Goal: Information Seeking & Learning: Learn about a topic

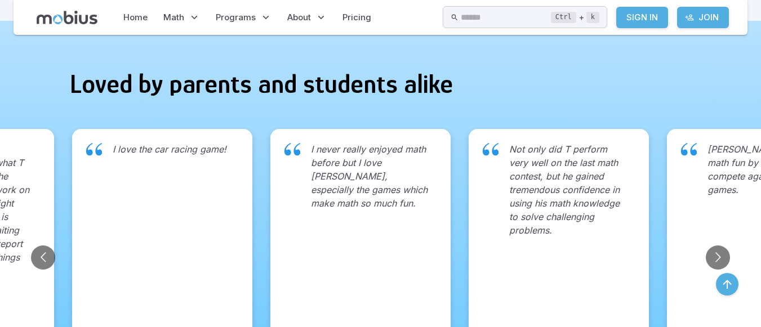
scroll to position [956, 0]
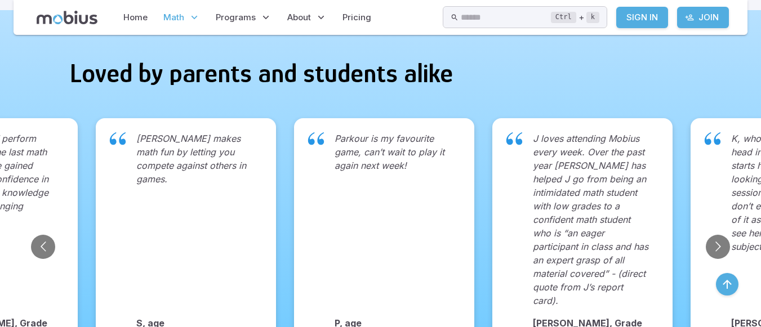
click at [183, 16] on span "Math" at bounding box center [173, 17] width 21 height 12
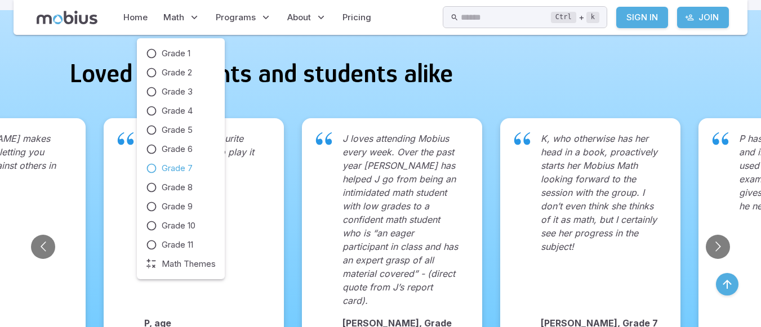
click at [178, 171] on span "Grade 7" at bounding box center [177, 168] width 31 height 12
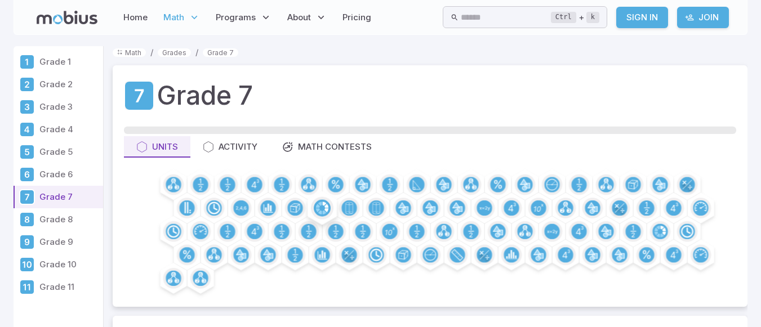
click at [331, 217] on div at bounding box center [322, 209] width 34 height 34
click at [335, 234] on circle at bounding box center [335, 232] width 17 height 17
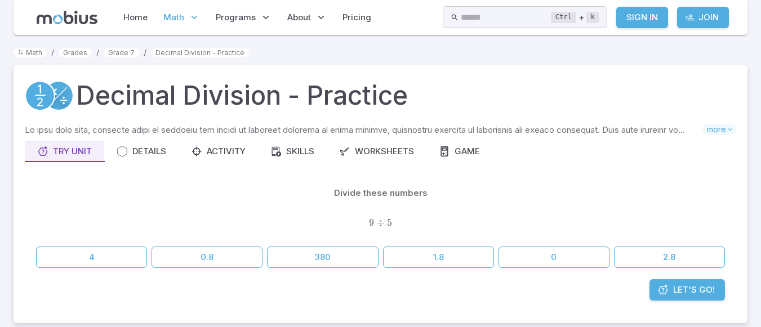
scroll to position [157, 0]
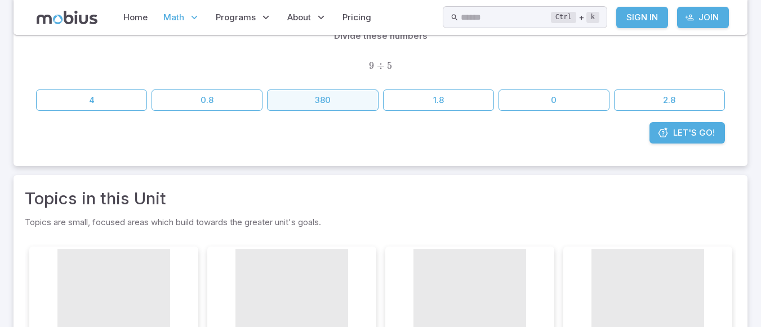
click at [358, 90] on button "380" at bounding box center [322, 100] width 111 height 21
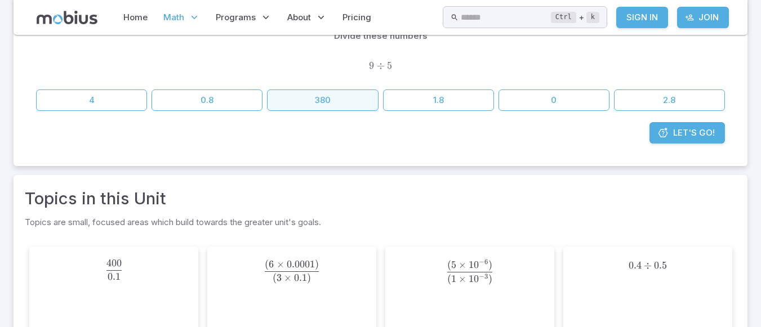
click at [344, 101] on button "380" at bounding box center [322, 100] width 111 height 21
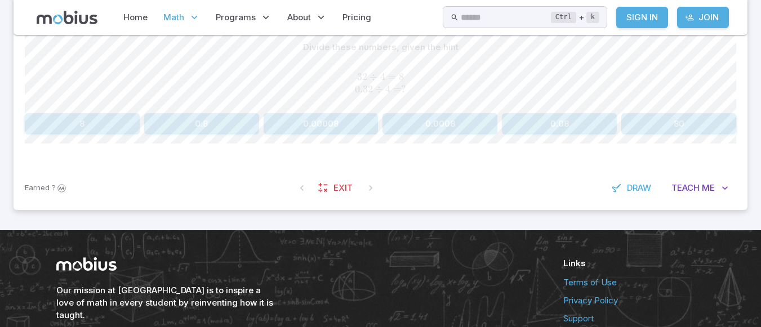
scroll to position [291, 0]
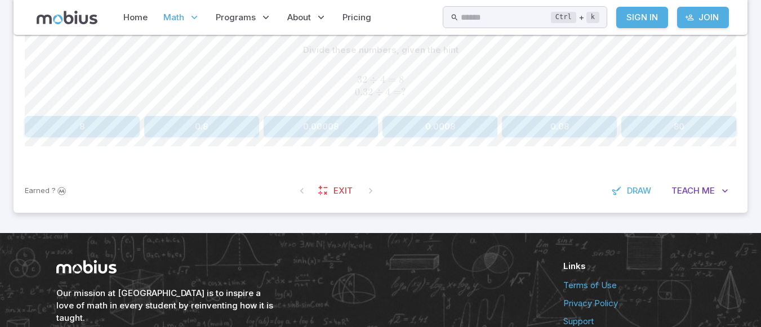
click at [463, 129] on button "0.0008" at bounding box center [439, 126] width 115 height 21
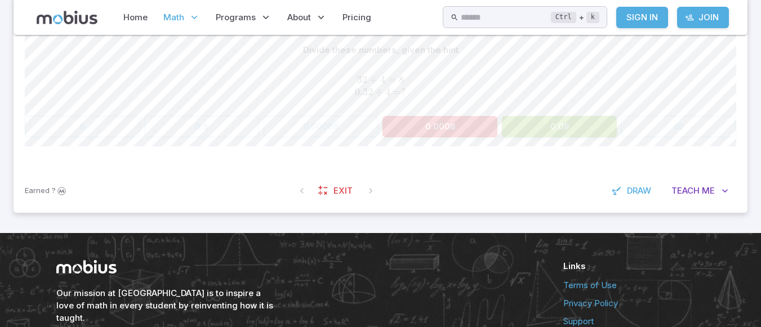
click at [582, 125] on button "0.08" at bounding box center [559, 126] width 115 height 21
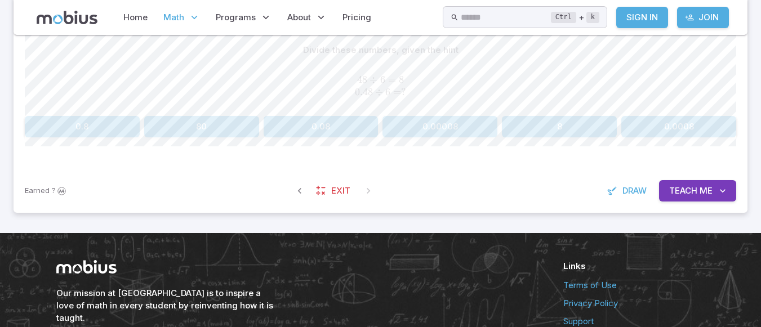
click at [333, 136] on button "0.08" at bounding box center [321, 126] width 115 height 21
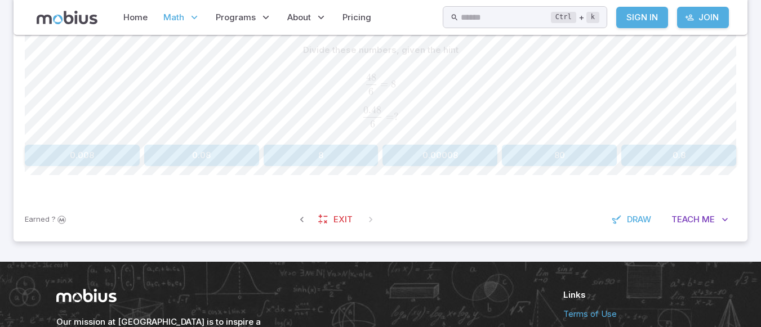
click at [58, 156] on button "0.008" at bounding box center [82, 155] width 115 height 21
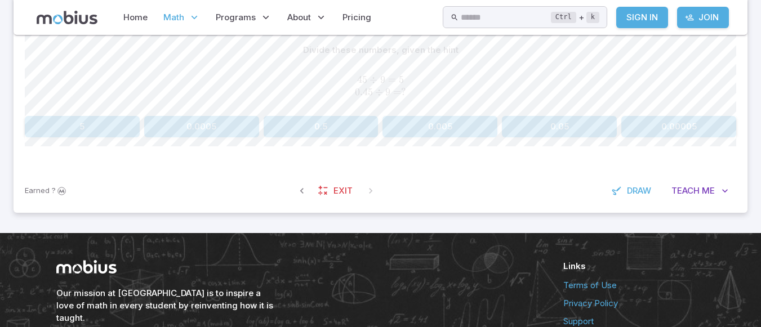
click at [461, 133] on button "0.005" at bounding box center [439, 126] width 115 height 21
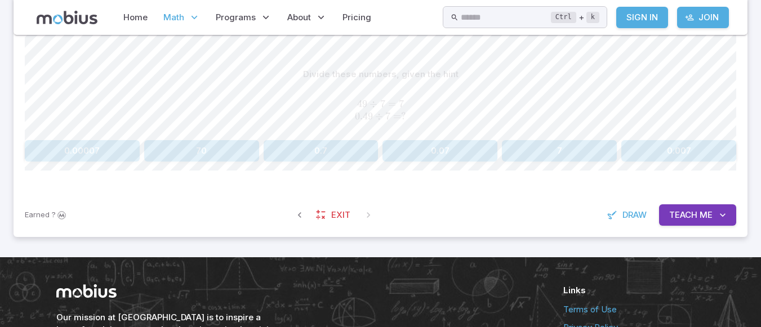
scroll to position [266, 0]
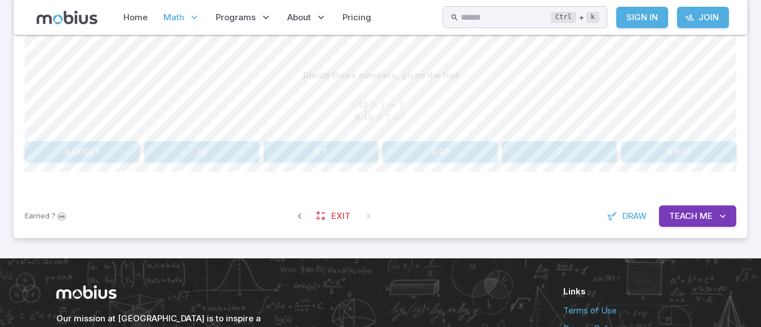
click at [448, 158] on button "0.07" at bounding box center [439, 151] width 115 height 21
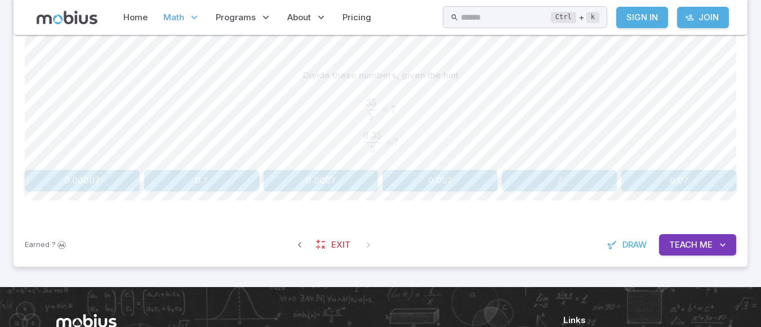
click at [705, 188] on button "0.07" at bounding box center [678, 180] width 115 height 21
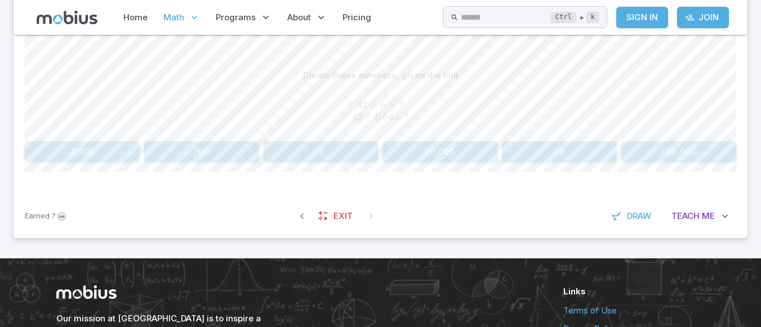
click at [57, 154] on button "7,000" at bounding box center [82, 151] width 115 height 21
click at [228, 158] on button "0.07" at bounding box center [201, 151] width 115 height 21
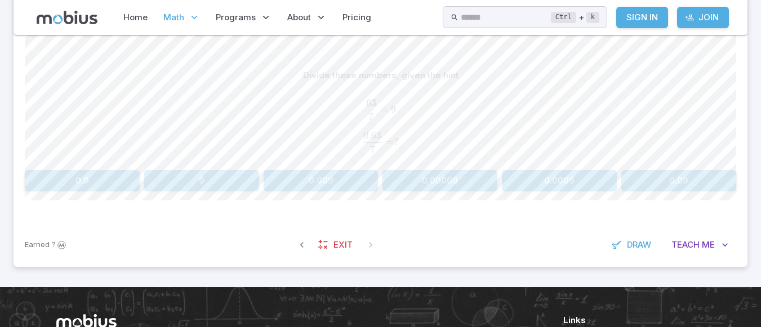
click at [693, 181] on button "0.09" at bounding box center [678, 180] width 115 height 21
click at [463, 185] on button "600" at bounding box center [439, 180] width 115 height 21
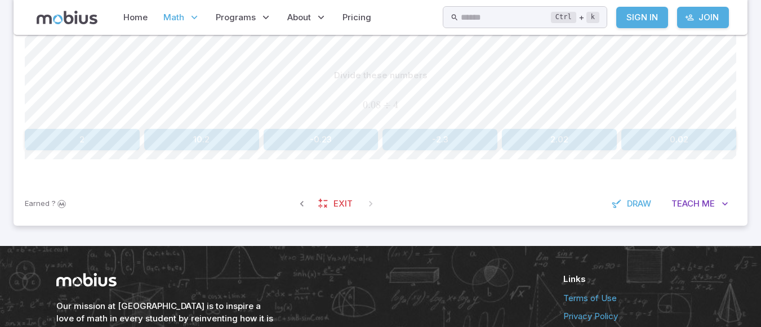
click at [699, 148] on button "0.02" at bounding box center [678, 139] width 115 height 21
click at [582, 141] on button "1.6" at bounding box center [559, 139] width 115 height 21
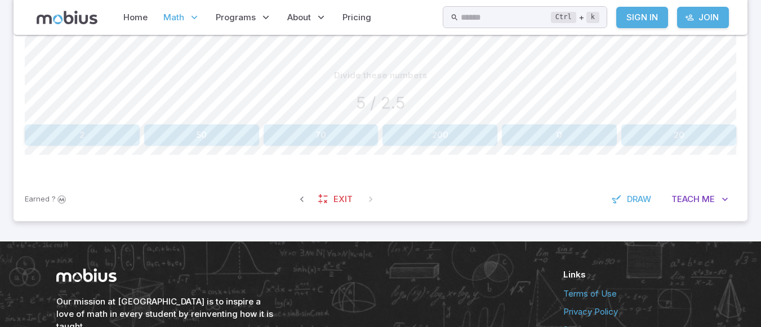
click at [61, 138] on button "2" at bounding box center [82, 134] width 115 height 21
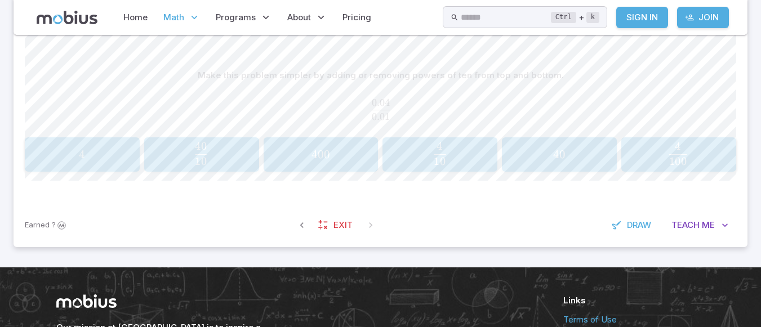
click at [462, 155] on span "10 4 ​" at bounding box center [440, 154] width 100 height 23
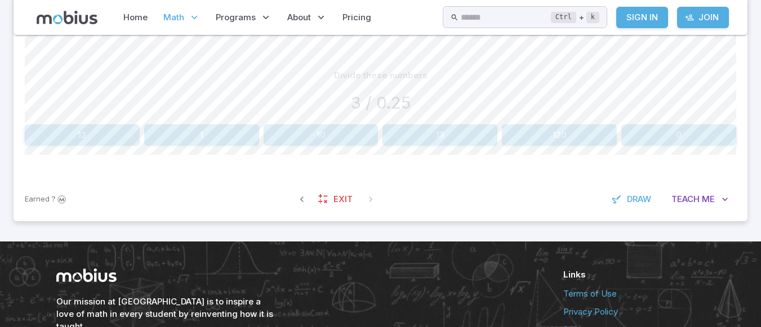
click at [671, 136] on button "0" at bounding box center [678, 134] width 115 height 21
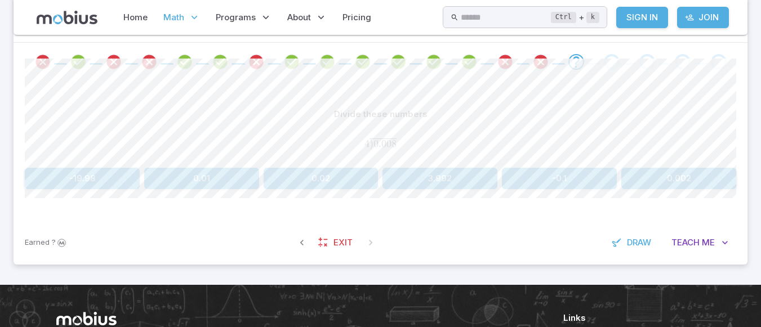
scroll to position [224, 0]
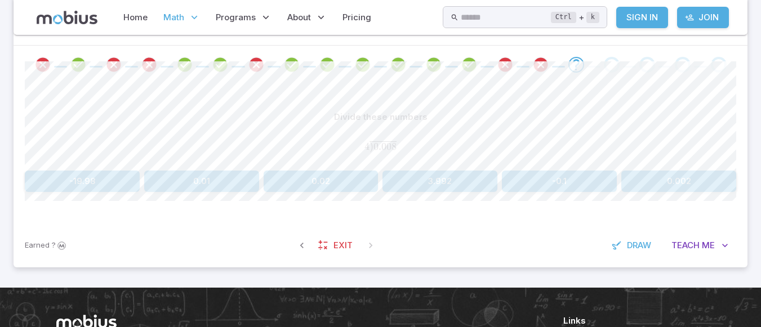
click at [351, 184] on button "0.02" at bounding box center [321, 181] width 115 height 21
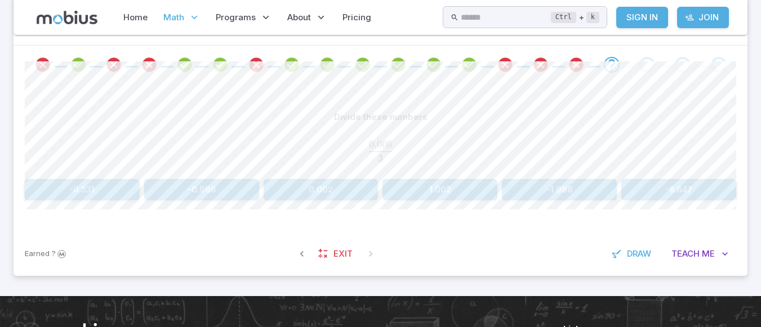
click at [337, 195] on button "0.002" at bounding box center [321, 189] width 115 height 21
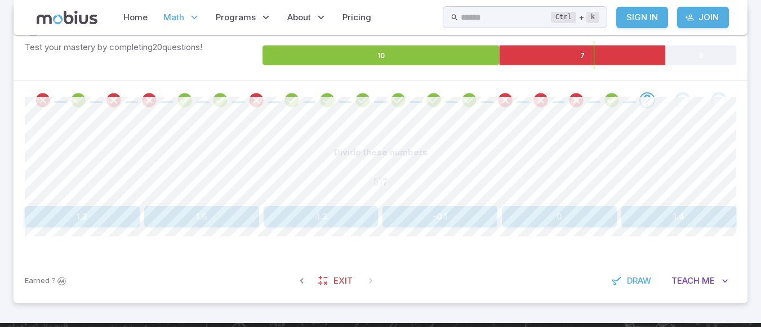
scroll to position [190, 0]
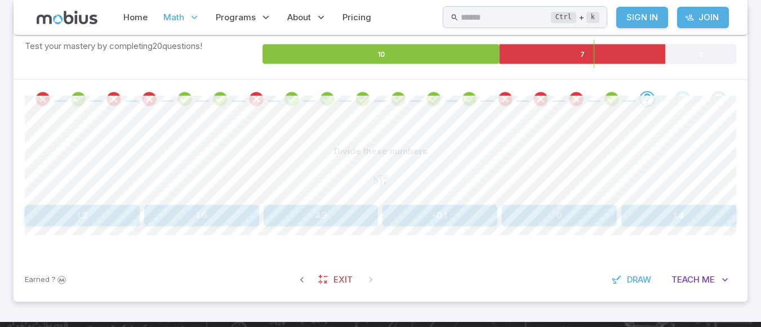
click at [702, 219] on button "1.4" at bounding box center [678, 215] width 115 height 21
click at [461, 205] on button "0.04" at bounding box center [439, 215] width 115 height 21
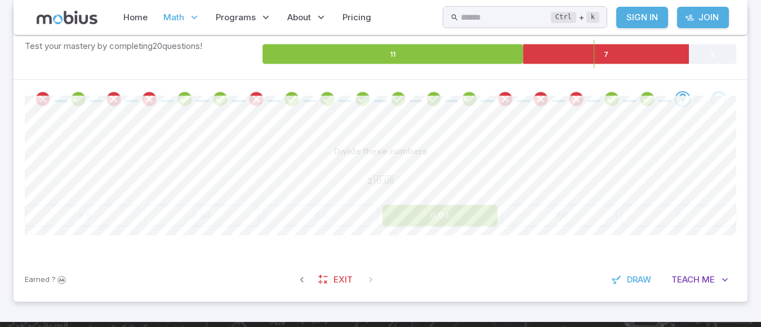
click at [471, 207] on button "0.04" at bounding box center [439, 215] width 115 height 21
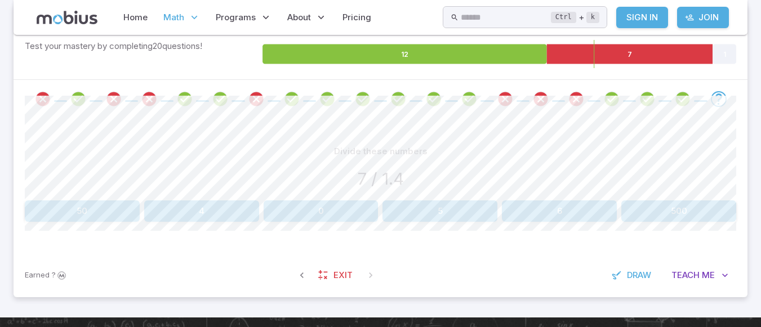
click at [700, 212] on button "500" at bounding box center [678, 211] width 115 height 21
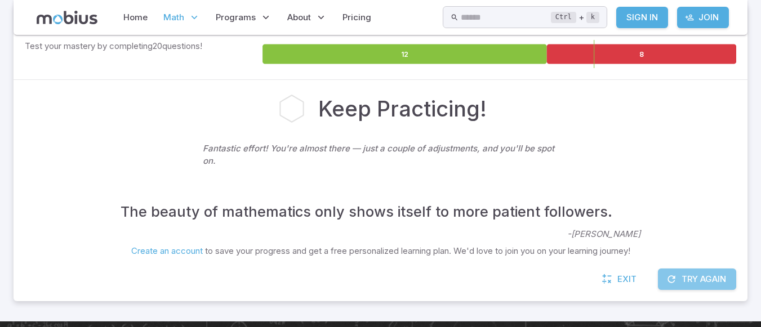
click at [691, 284] on button "Try Again" at bounding box center [697, 279] width 78 height 21
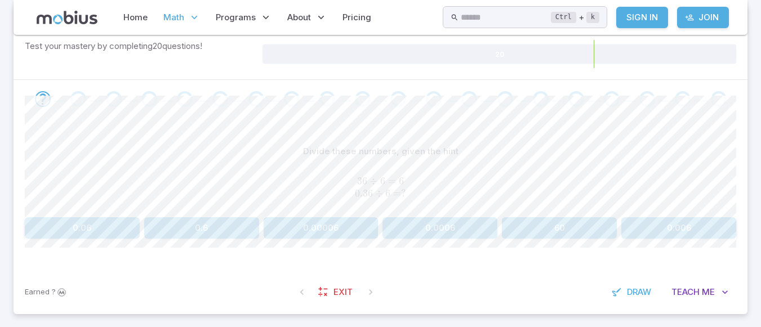
click at [104, 232] on button "0.06" at bounding box center [82, 227] width 115 height 21
click at [326, 233] on button "0.08" at bounding box center [321, 229] width 115 height 21
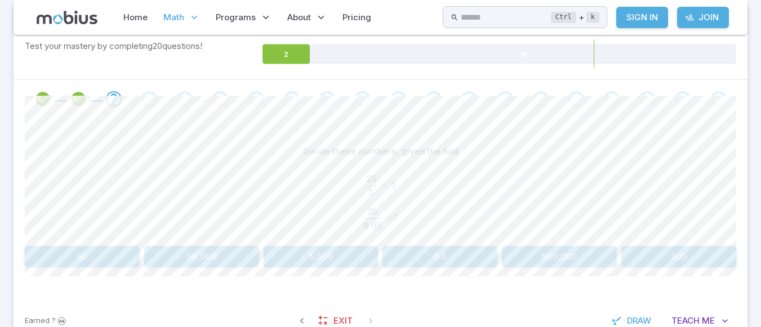
click at [117, 256] on button "50" at bounding box center [82, 256] width 115 height 21
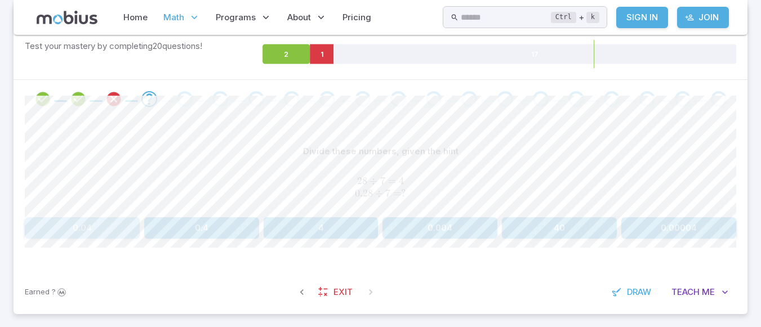
click at [81, 234] on button "0.04" at bounding box center [82, 227] width 115 height 21
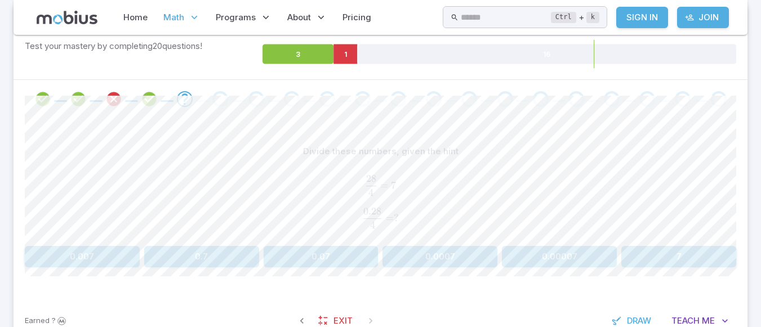
scroll to position [382, 0]
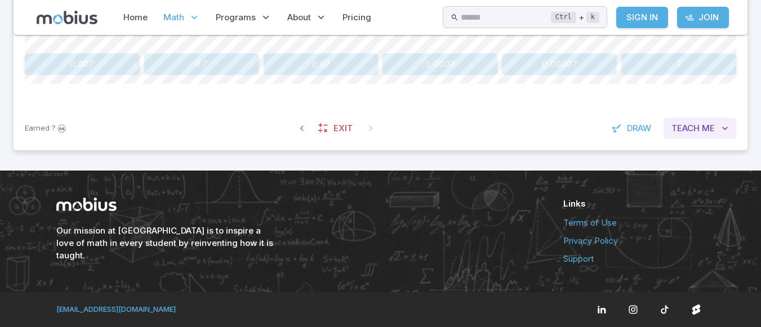
click at [709, 134] on span "Me" at bounding box center [708, 128] width 13 height 12
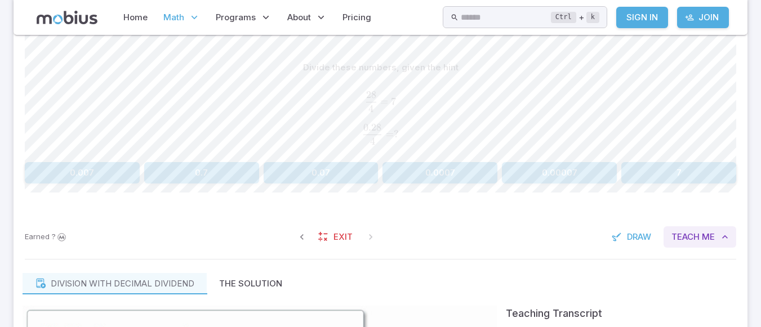
scroll to position [270, 0]
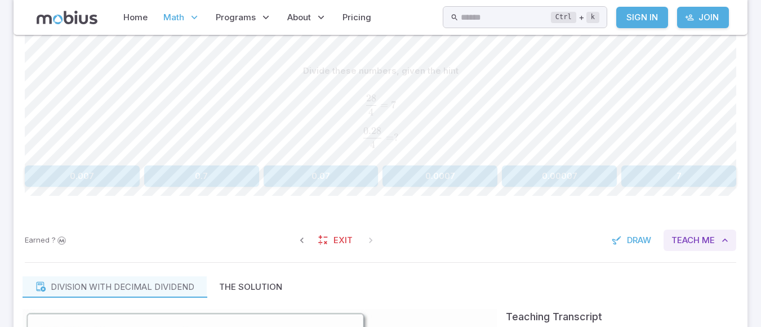
click at [711, 246] on span "Me" at bounding box center [708, 240] width 13 height 12
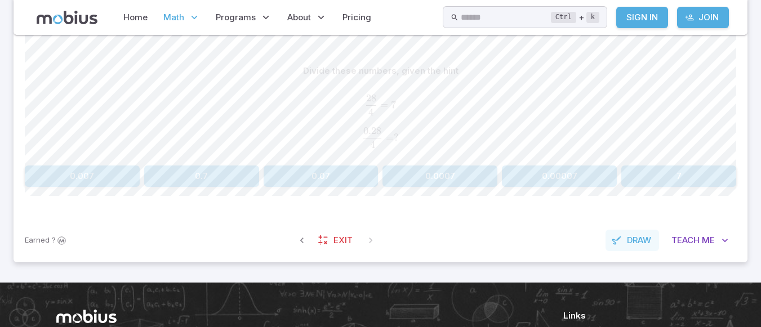
click at [638, 248] on button "Draw" at bounding box center [633, 240] width 54 height 21
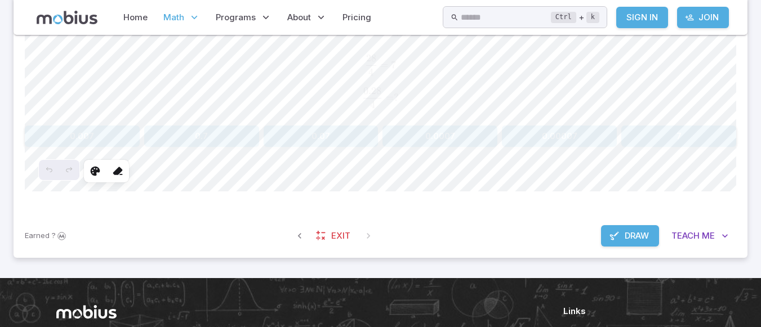
scroll to position [286, 0]
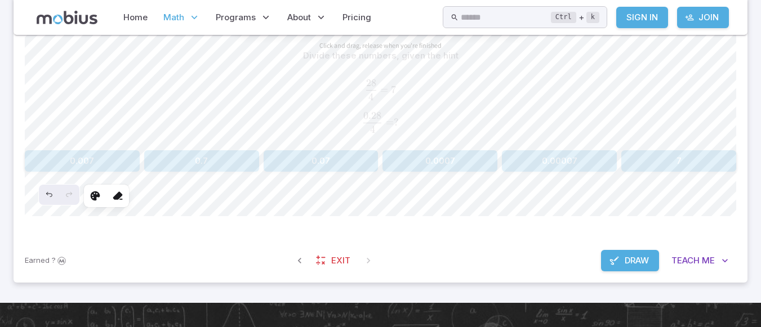
click at [645, 265] on span "Draw" at bounding box center [637, 261] width 24 height 12
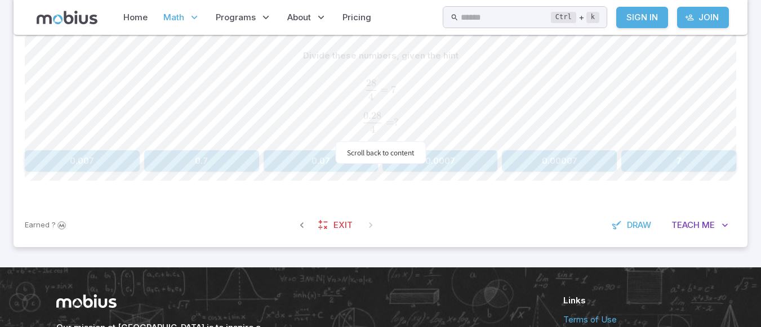
click at [321, 166] on button "0.07" at bounding box center [321, 160] width 115 height 21
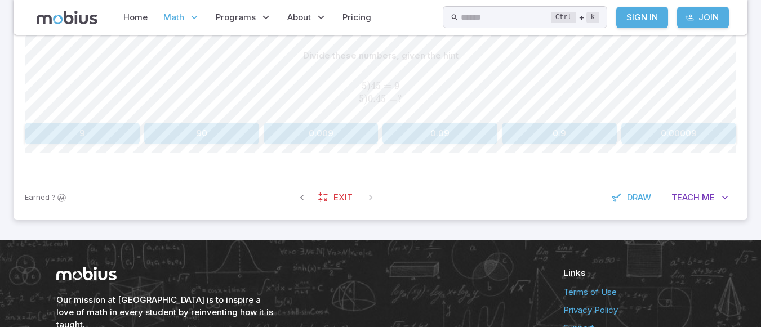
click at [452, 138] on button "0.09" at bounding box center [439, 133] width 115 height 21
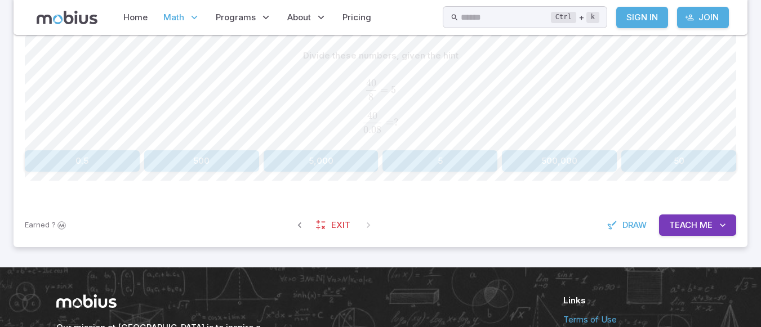
click at [707, 163] on button "50" at bounding box center [678, 160] width 115 height 21
click at [343, 166] on button "0.08" at bounding box center [321, 160] width 115 height 21
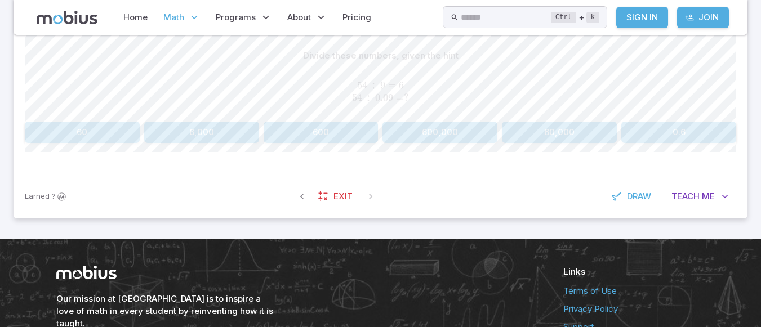
click at [84, 278] on icon at bounding box center [86, 273] width 61 height 14
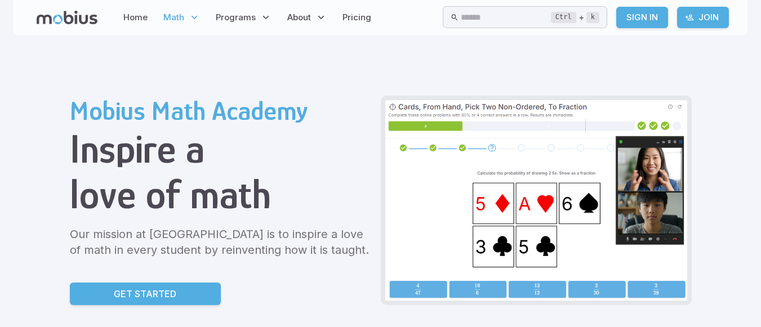
click at [162, 17] on p "Math" at bounding box center [181, 18] width 43 height 26
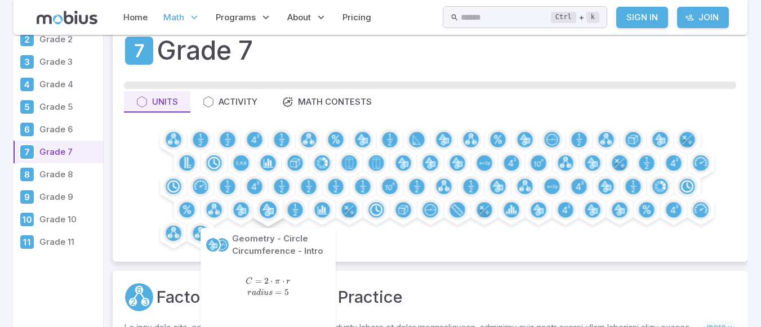
drag, startPoint x: 0, startPoint y: 0, endPoint x: 268, endPoint y: 210, distance: 340.2
click at [268, 210] on icon at bounding box center [266, 210] width 7 height 12
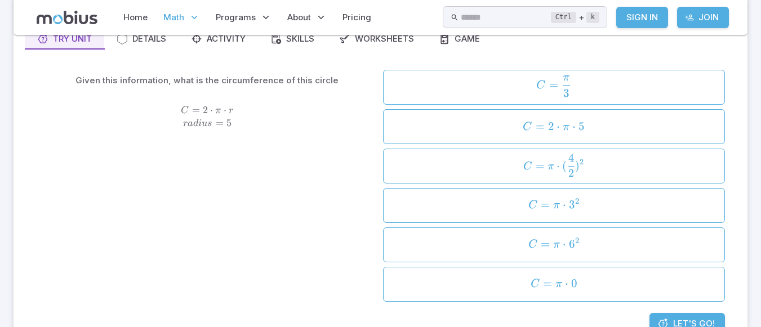
scroll to position [135, 0]
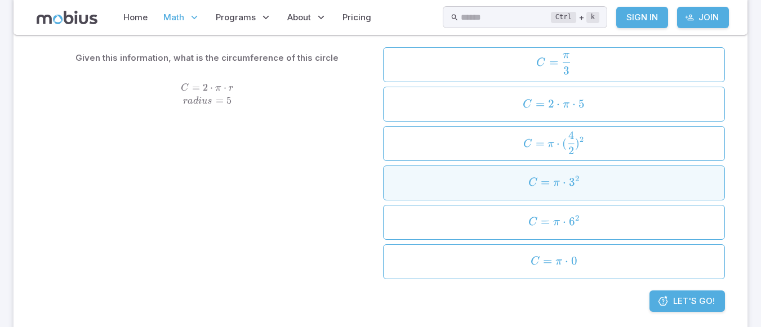
click at [662, 179] on span "C = π ⋅ 3 2" at bounding box center [554, 182] width 334 height 15
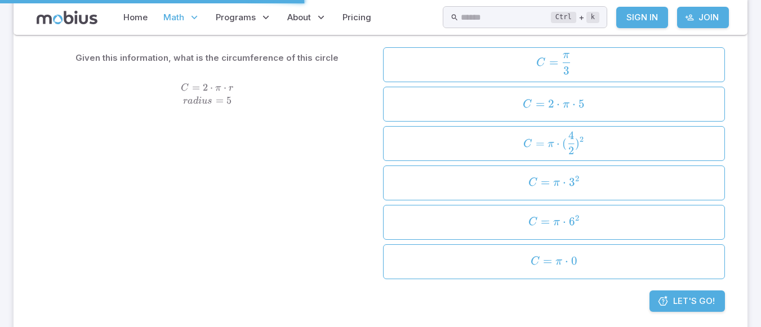
click at [693, 300] on span "Let's Go!" at bounding box center [694, 301] width 42 height 12
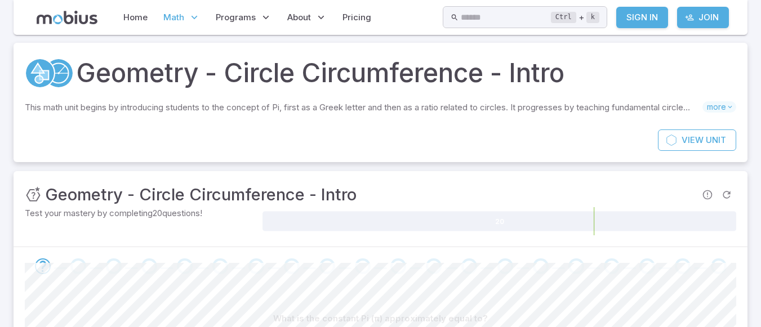
scroll to position [45, 0]
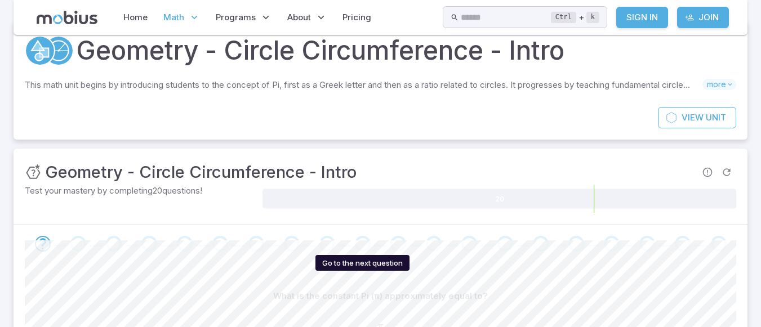
click at [365, 247] on div "Go to the next question" at bounding box center [363, 244] width 16 height 16
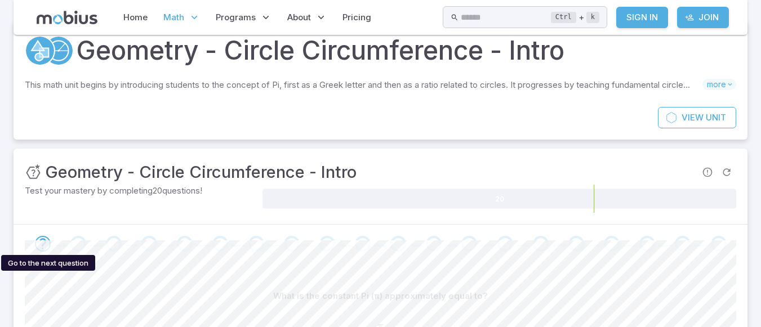
click at [38, 244] on icon "Go to the next question" at bounding box center [43, 244] width 14 height 14
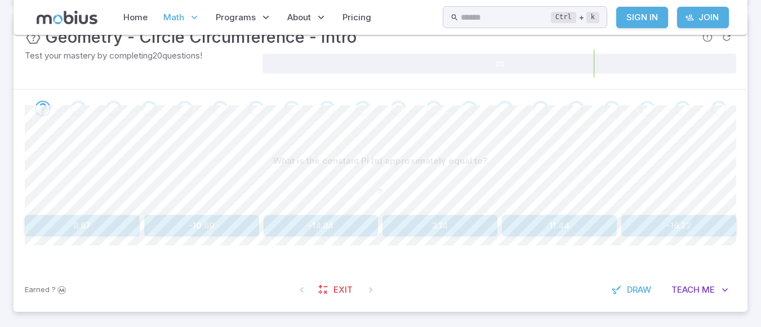
scroll to position [158, 0]
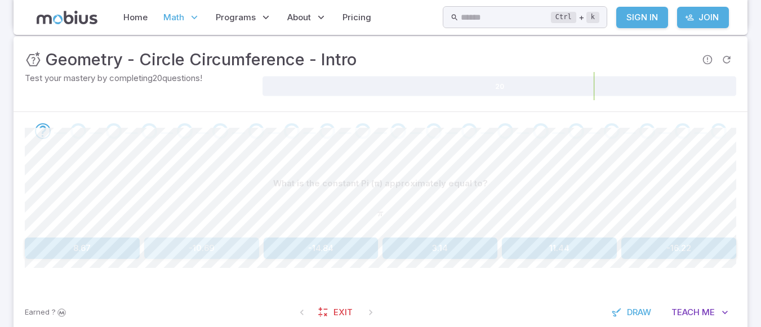
click at [219, 246] on button "-10.69" at bounding box center [201, 248] width 115 height 21
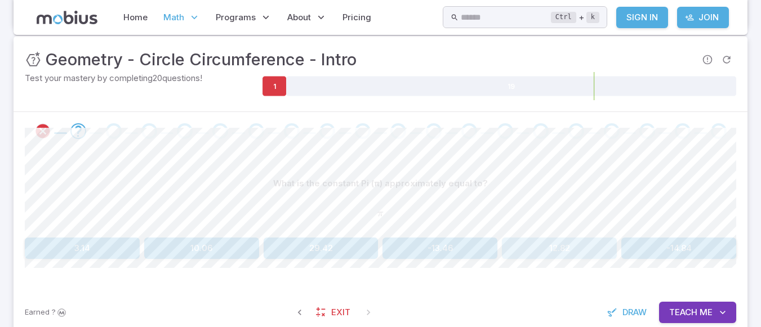
click at [526, 250] on button "12.82" at bounding box center [559, 248] width 115 height 21
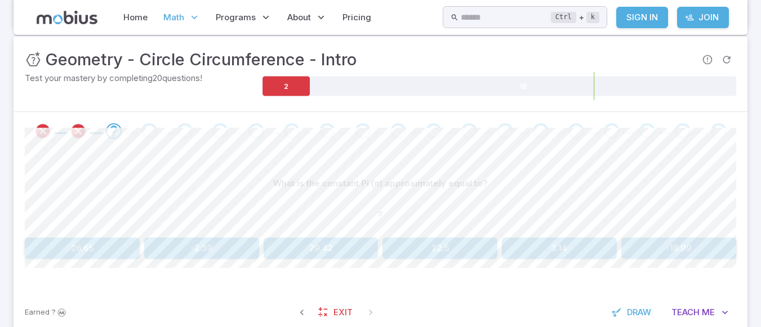
click at [526, 250] on button "3.14" at bounding box center [559, 248] width 115 height 21
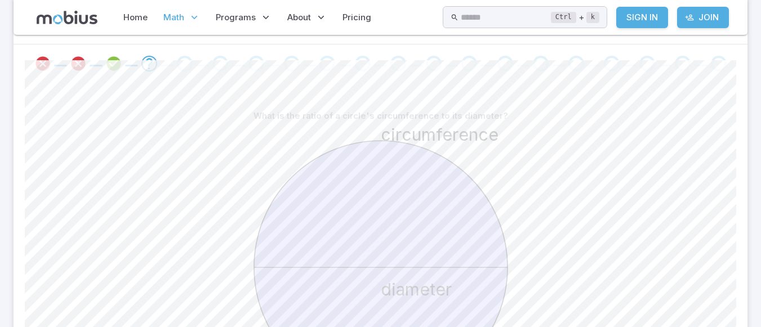
scroll to position [248, 0]
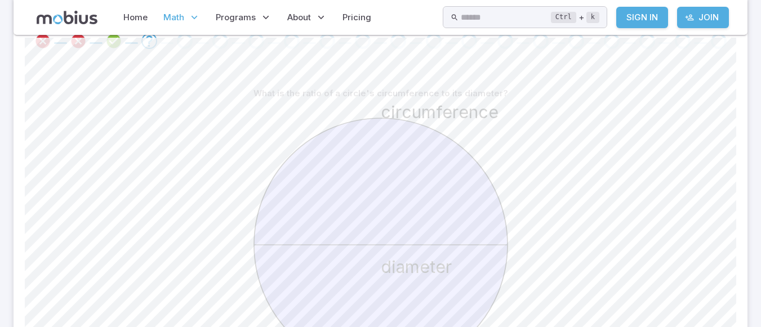
click at [455, 271] on circle at bounding box center [380, 244] width 253 height 253
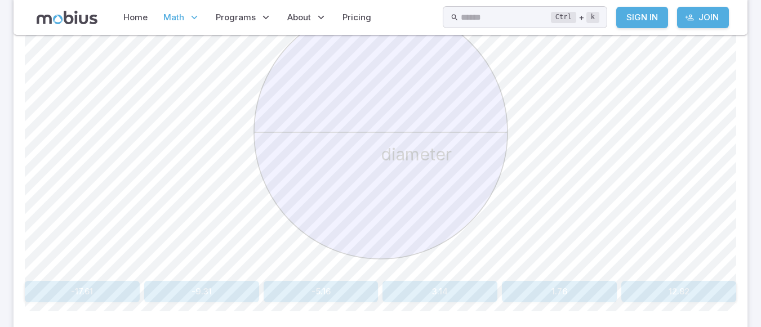
scroll to position [383, 0]
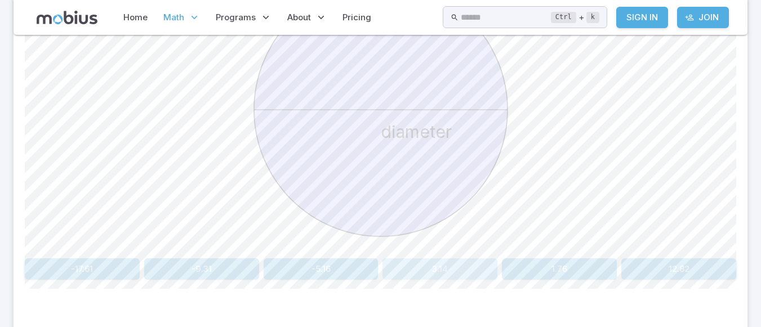
click at [464, 271] on button "3.14" at bounding box center [439, 269] width 115 height 21
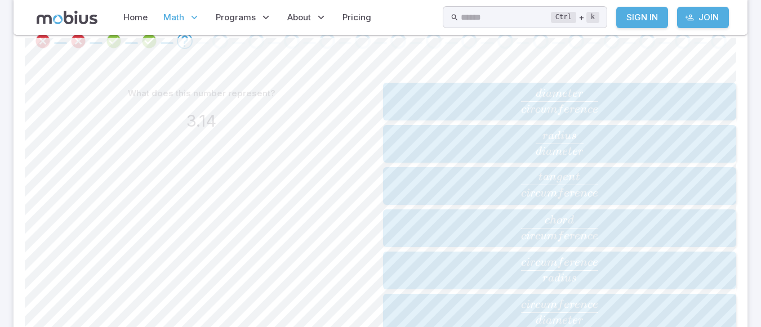
scroll to position [225, 0]
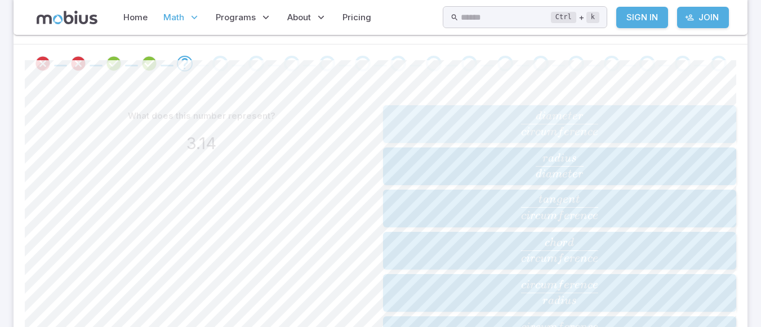
click at [556, 121] on span "iam" at bounding box center [552, 116] width 20 height 11
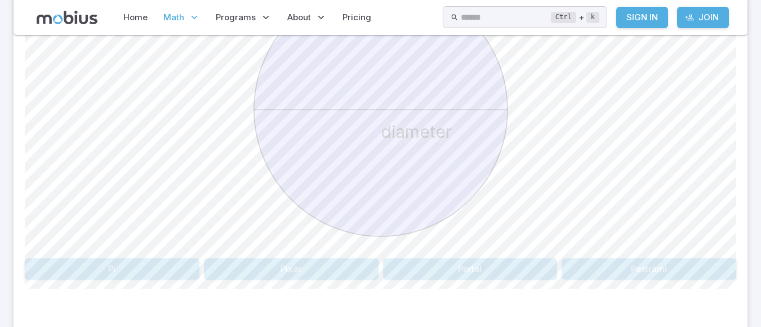
scroll to position [406, 0]
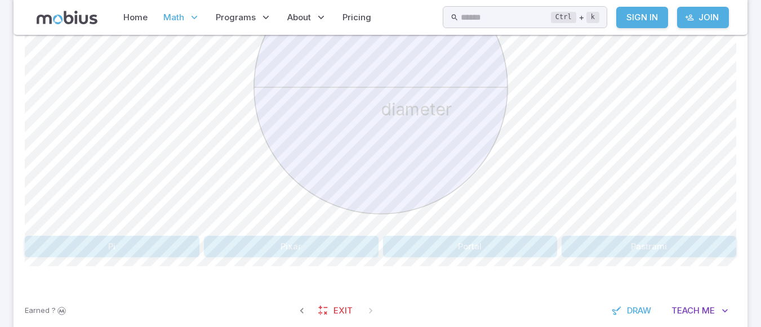
click at [493, 247] on button "Portal" at bounding box center [470, 246] width 175 height 21
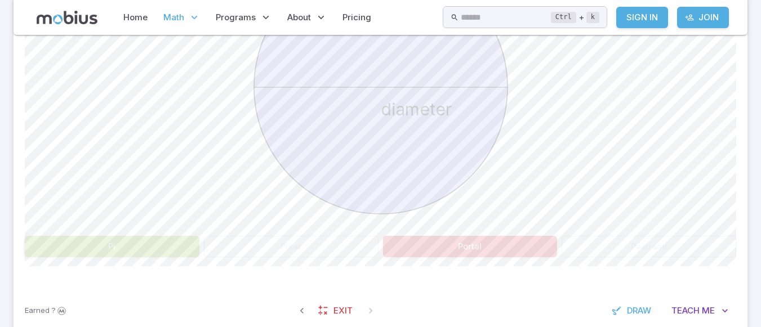
scroll to position [342, 0]
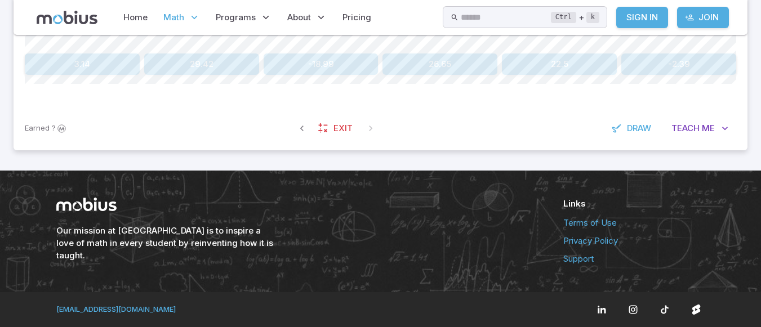
click at [95, 55] on button "3.14" at bounding box center [82, 64] width 115 height 21
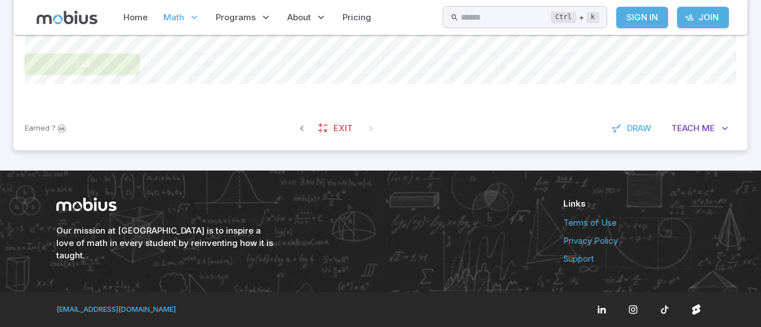
click at [99, 70] on button "3.14" at bounding box center [82, 64] width 115 height 21
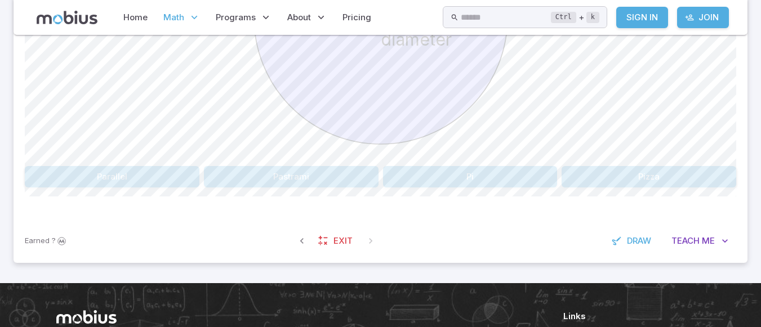
scroll to position [487, 0]
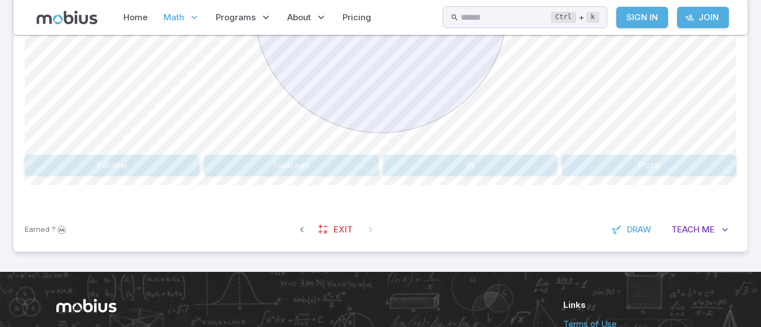
click at [503, 139] on icon "circumference diameter" at bounding box center [381, 6] width 282 height 282
click at [481, 161] on button "Pi" at bounding box center [470, 165] width 175 height 21
click at [576, 171] on button "3.14" at bounding box center [559, 165] width 115 height 21
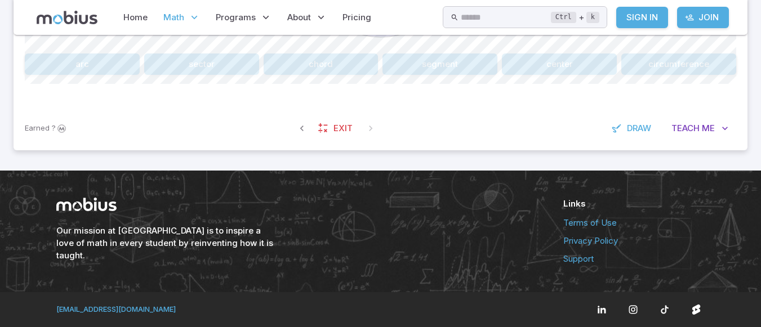
scroll to position [475, 0]
click at [698, 63] on button "circumference" at bounding box center [678, 64] width 115 height 21
